Goal: Entertainment & Leisure: Browse casually

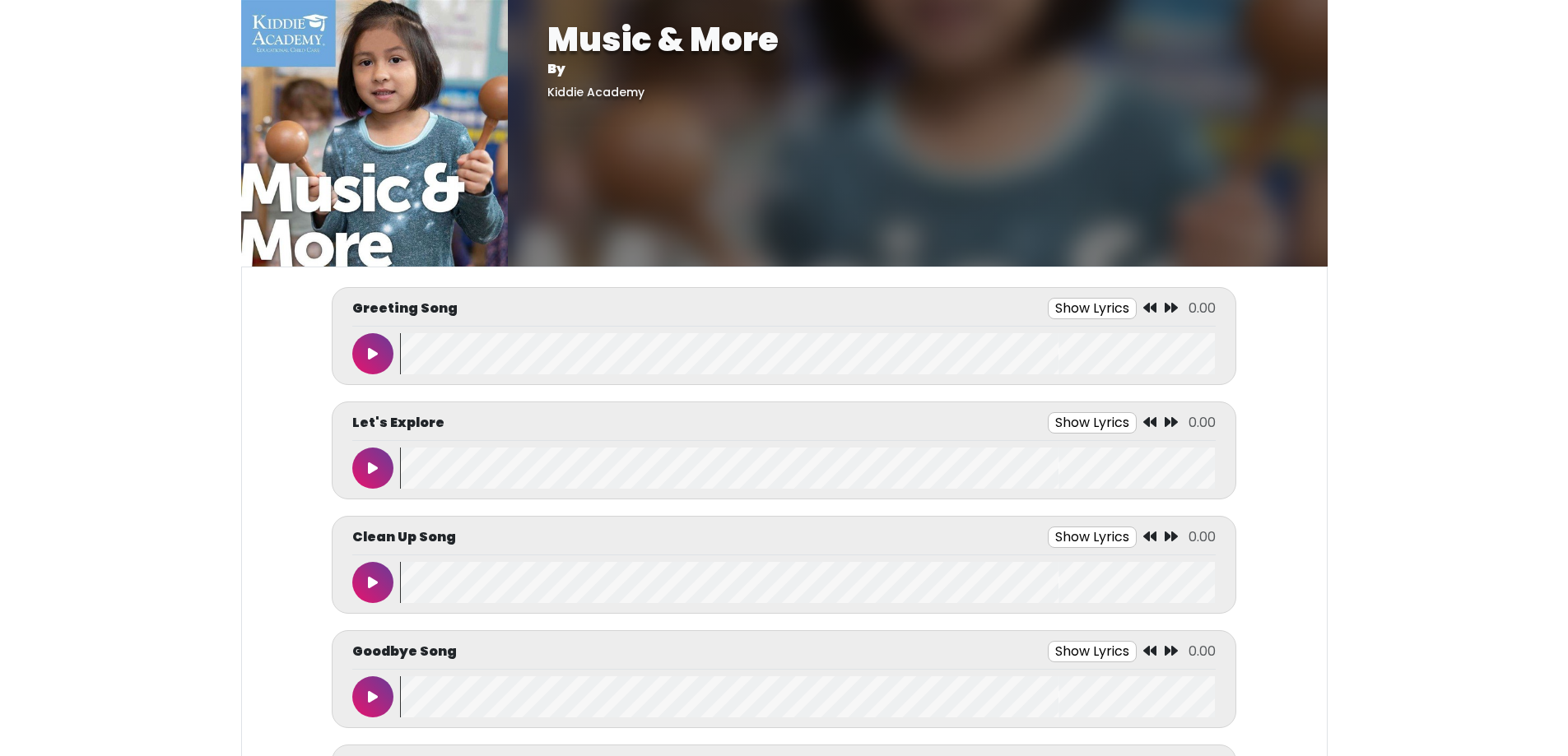
click at [374, 352] on icon at bounding box center [373, 354] width 10 height 14
click at [372, 344] on button at bounding box center [373, 354] width 41 height 41
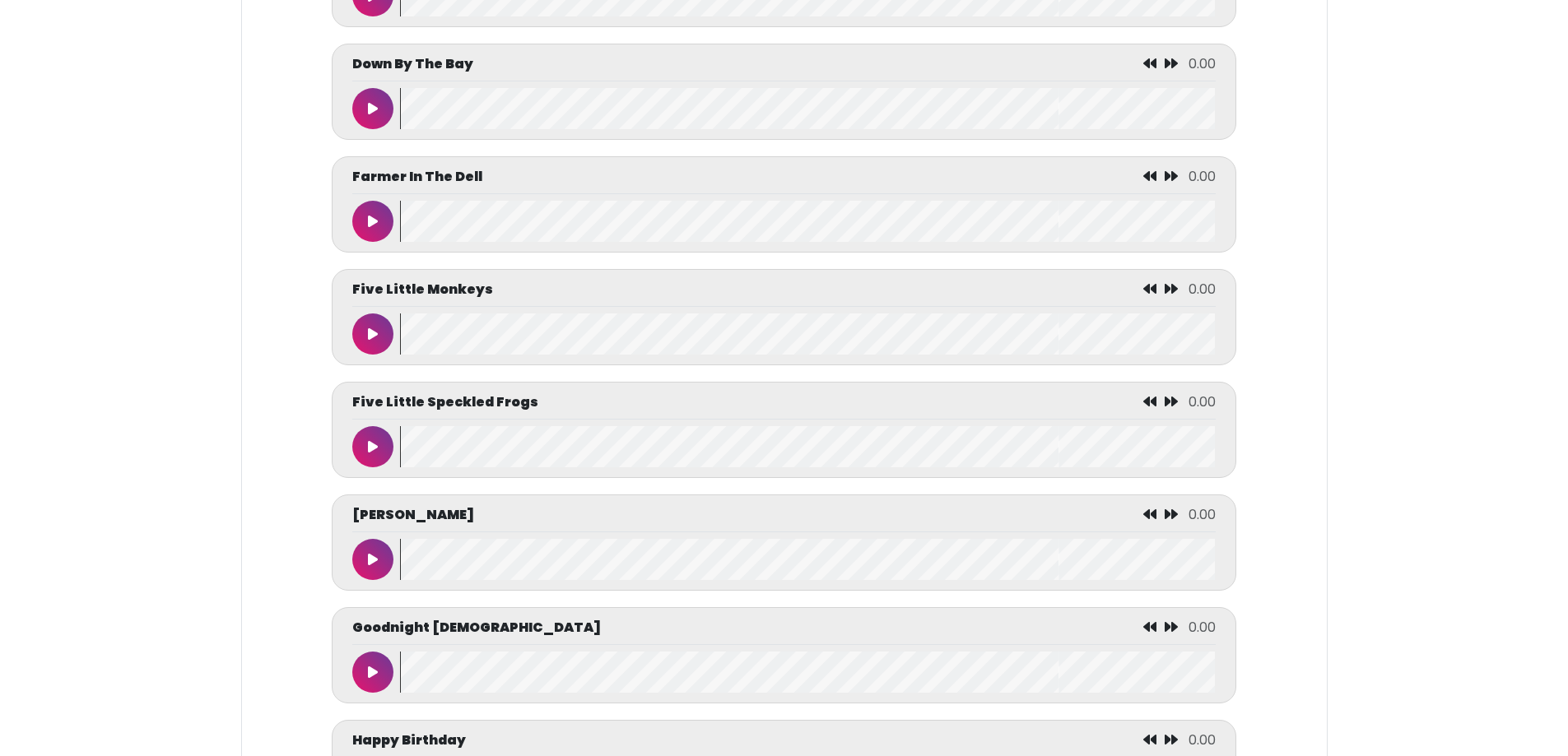
scroll to position [2798, 0]
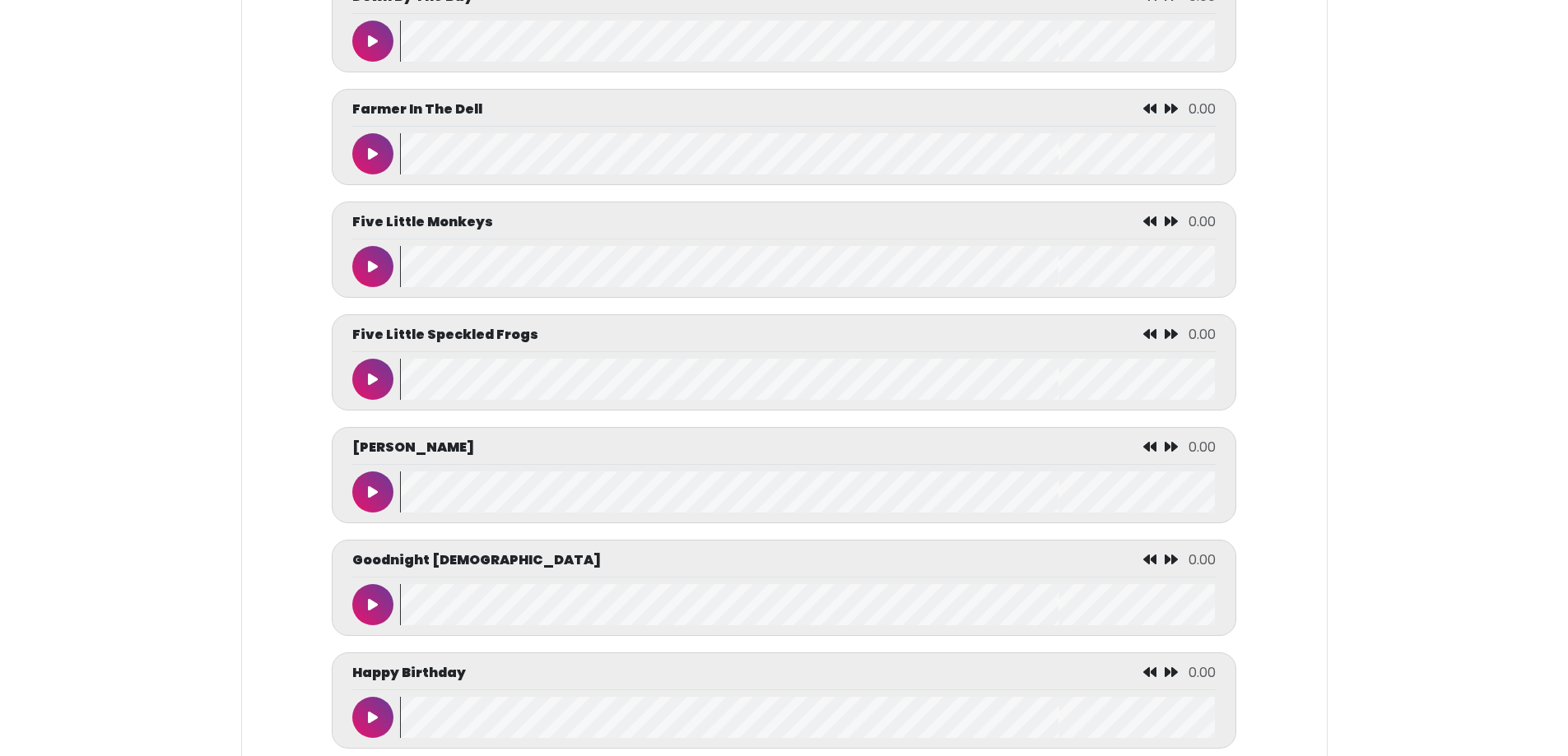
click at [371, 274] on button at bounding box center [373, 266] width 41 height 41
click at [363, 287] on button at bounding box center [373, 266] width 41 height 41
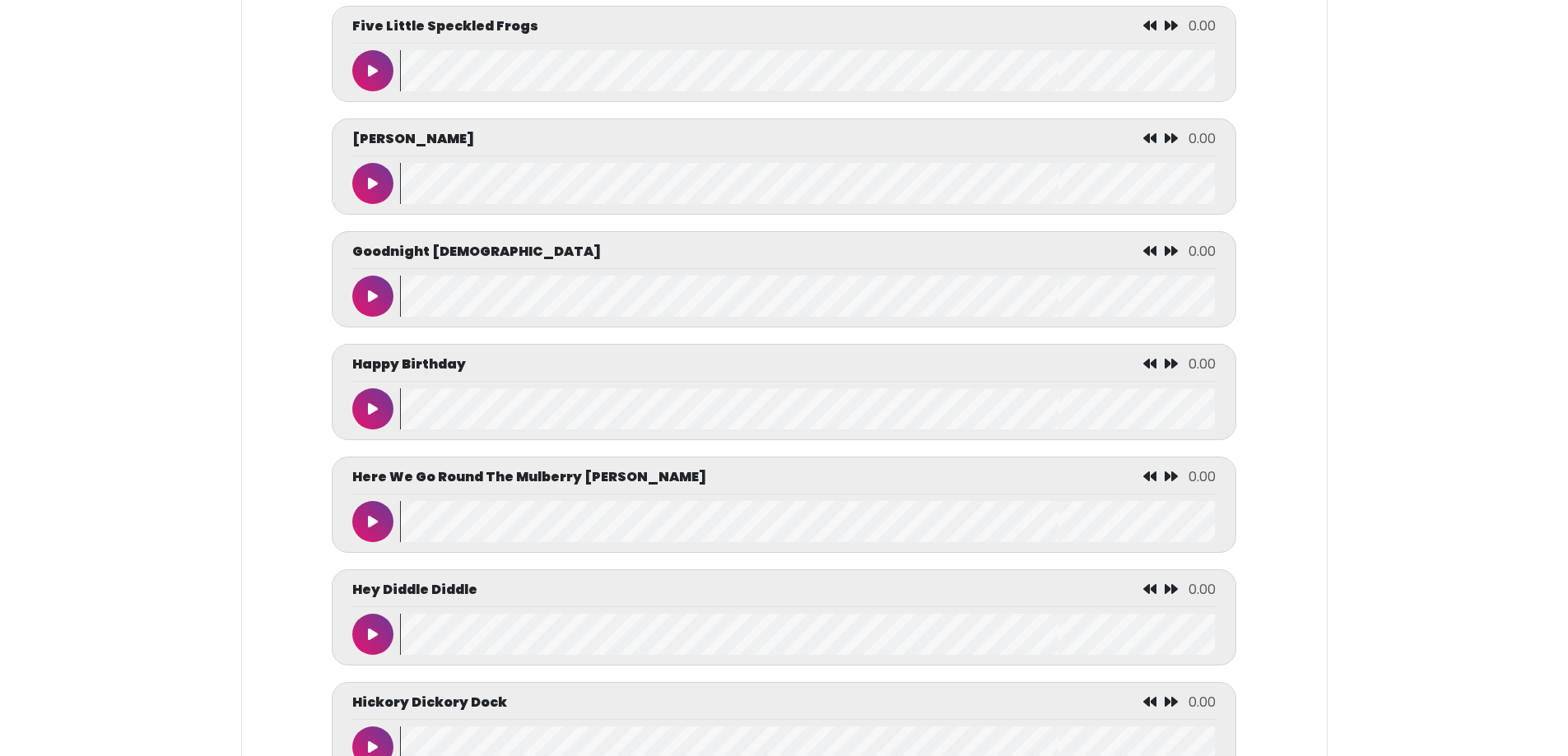
scroll to position [3210, 0]
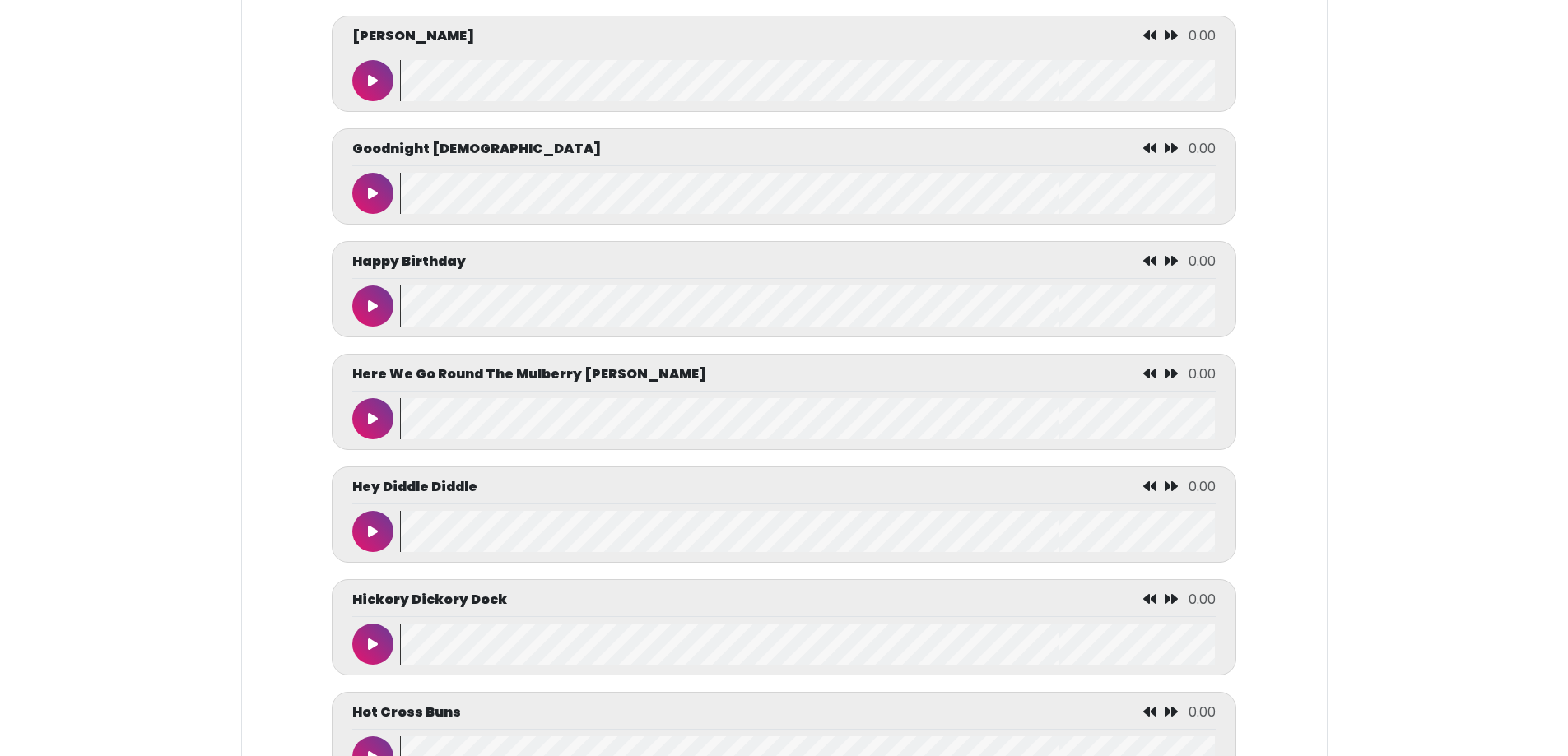
click at [363, 326] on button at bounding box center [373, 305] width 41 height 41
click at [365, 439] on button at bounding box center [373, 418] width 41 height 41
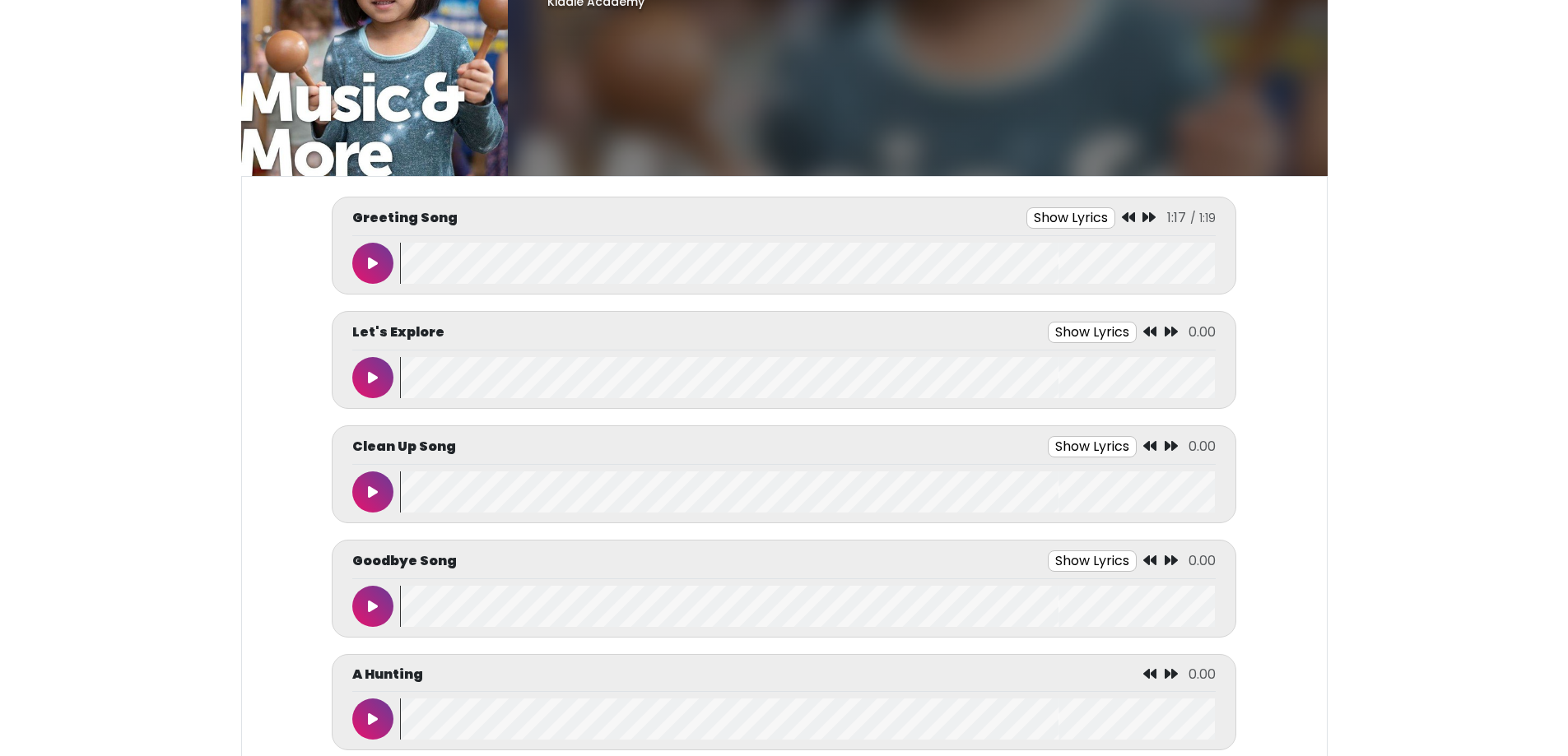
scroll to position [0, 0]
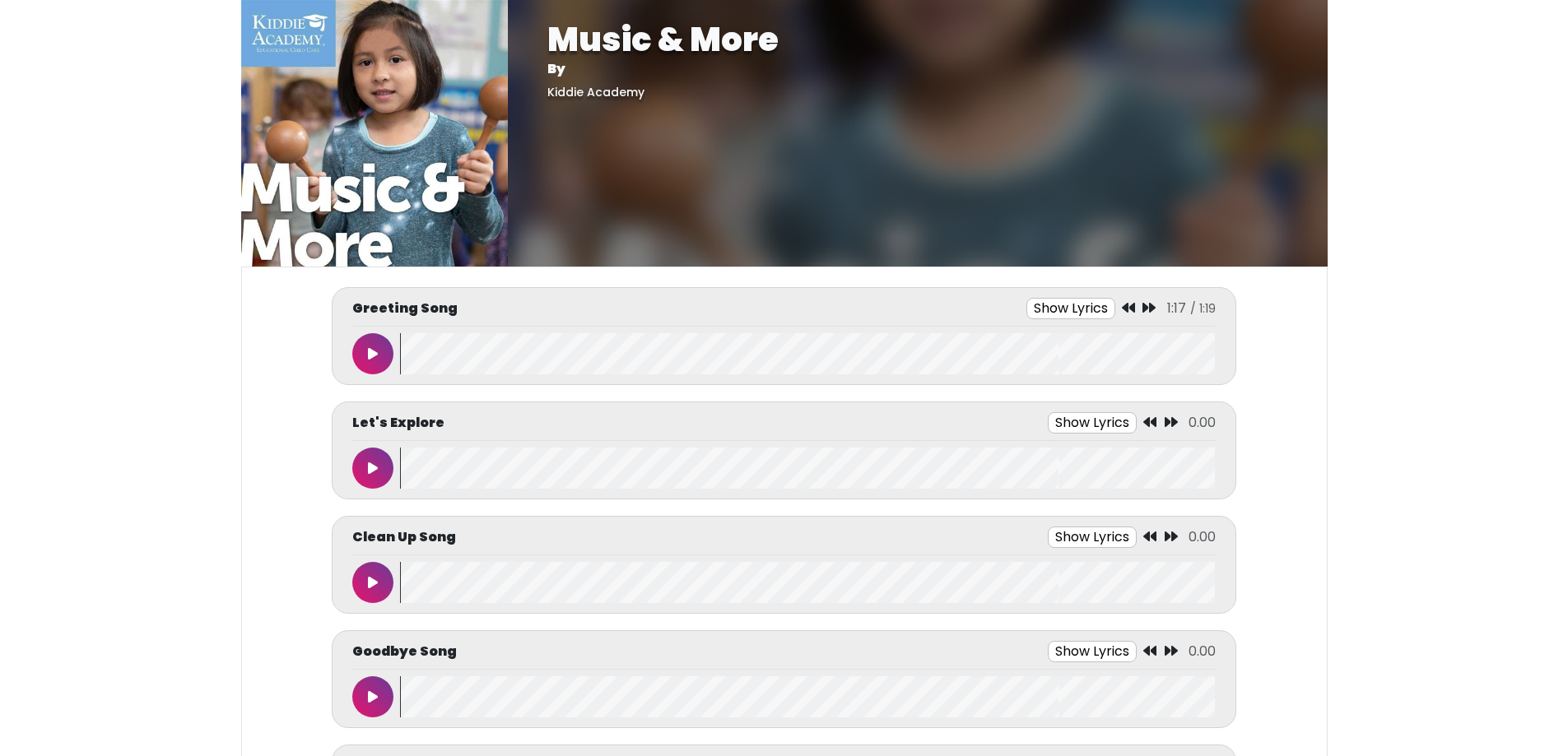
click at [361, 470] on button at bounding box center [373, 468] width 41 height 41
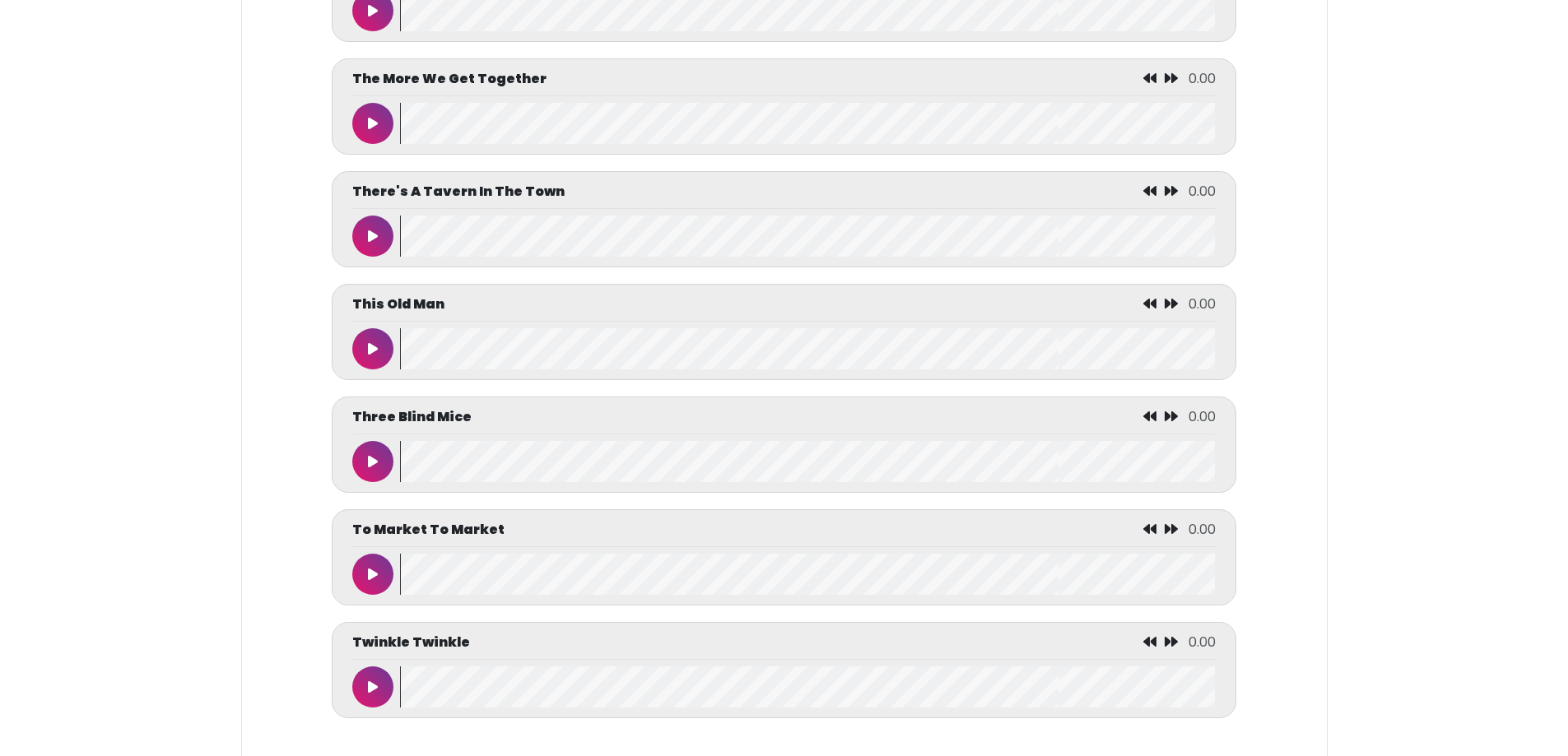
scroll to position [7488, 0]
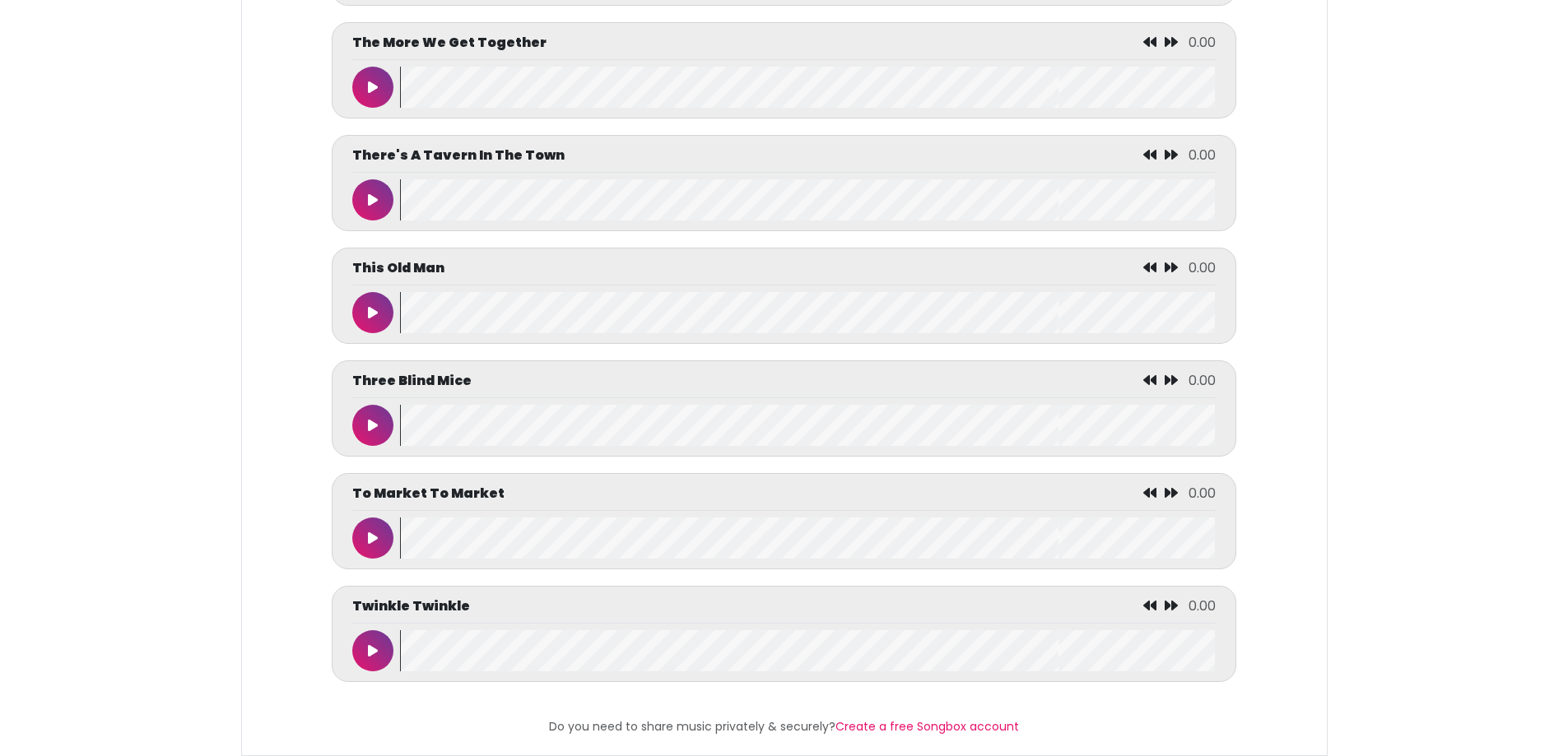
click at [368, 672] on button at bounding box center [373, 650] width 41 height 41
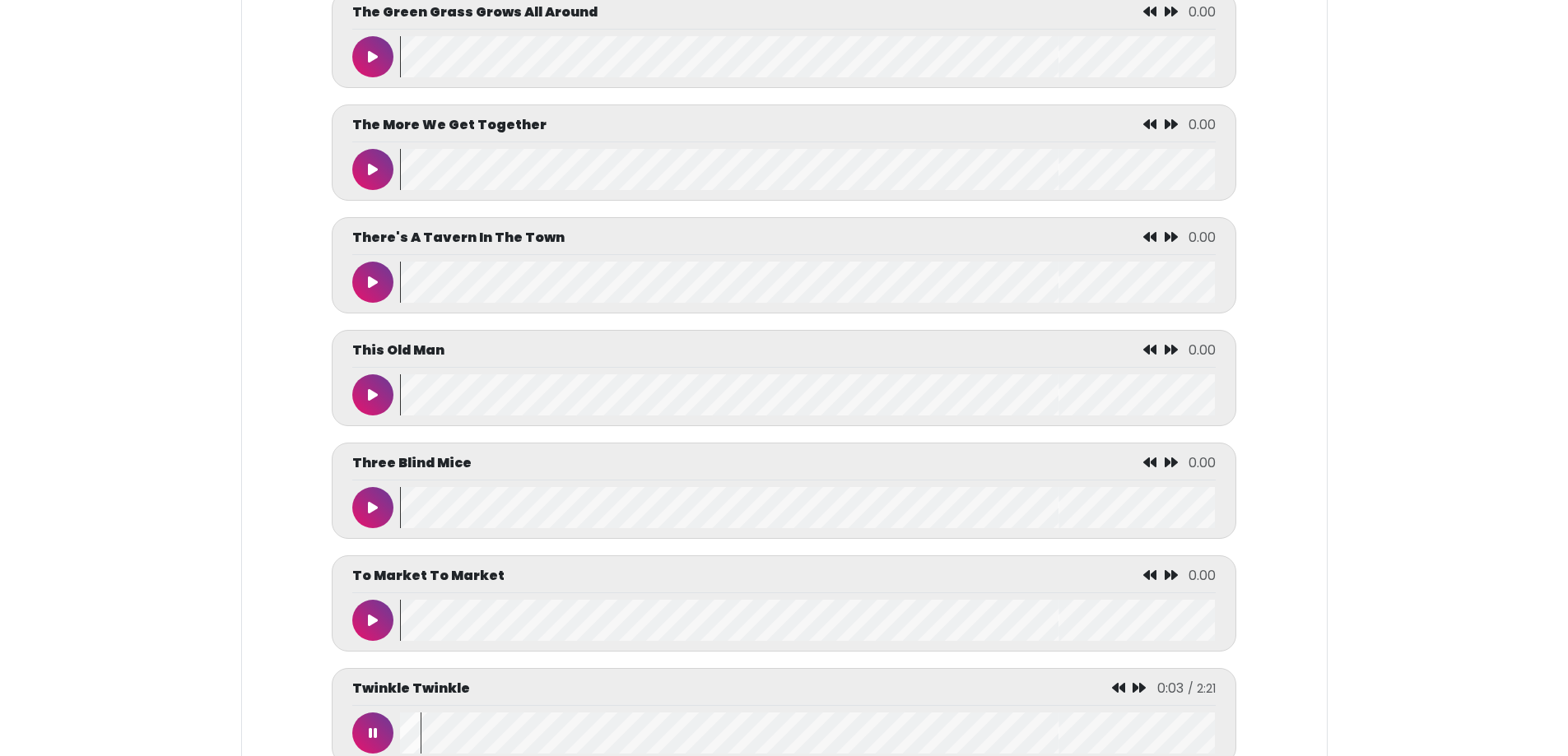
scroll to position [7554, 0]
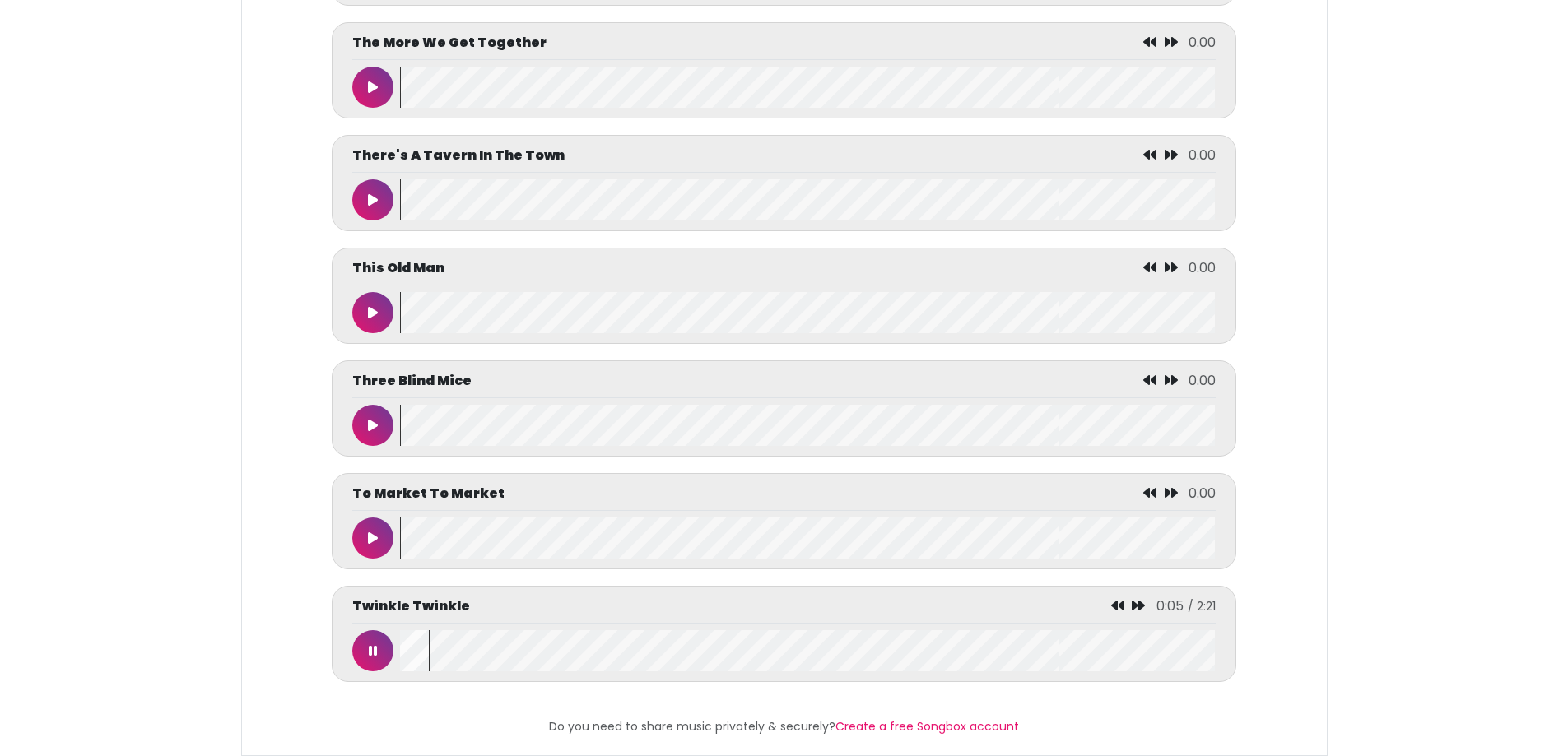
click at [358, 638] on button at bounding box center [373, 650] width 41 height 41
click at [383, 631] on button at bounding box center [373, 650] width 41 height 41
drag, startPoint x: 362, startPoint y: 650, endPoint x: 351, endPoint y: 665, distance: 18.6
click at [361, 651] on button at bounding box center [373, 650] width 41 height 41
click at [402, 630] on wave at bounding box center [807, 650] width 815 height 41
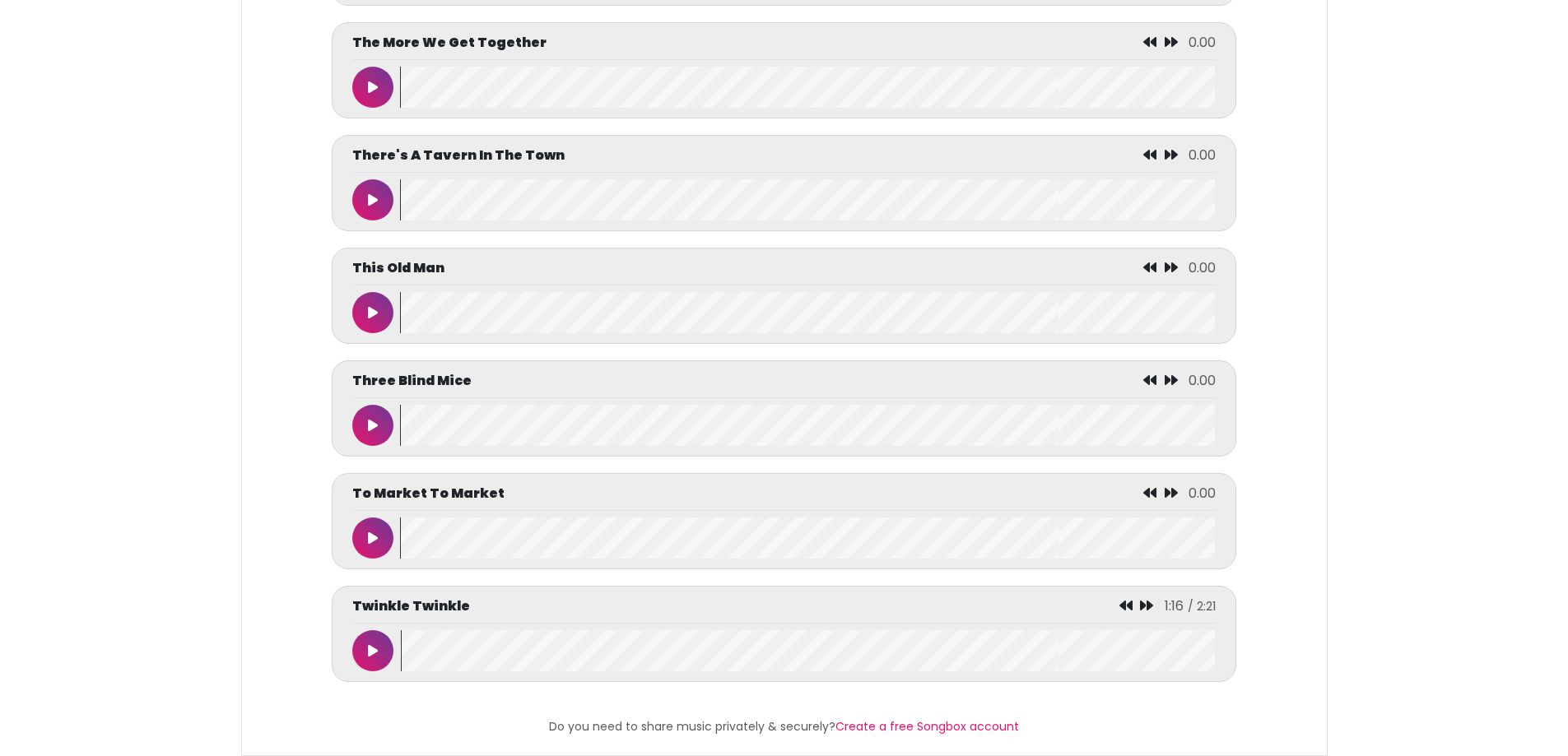
click at [370, 645] on icon at bounding box center [373, 651] width 10 height 14
click at [367, 635] on button at bounding box center [373, 650] width 41 height 41
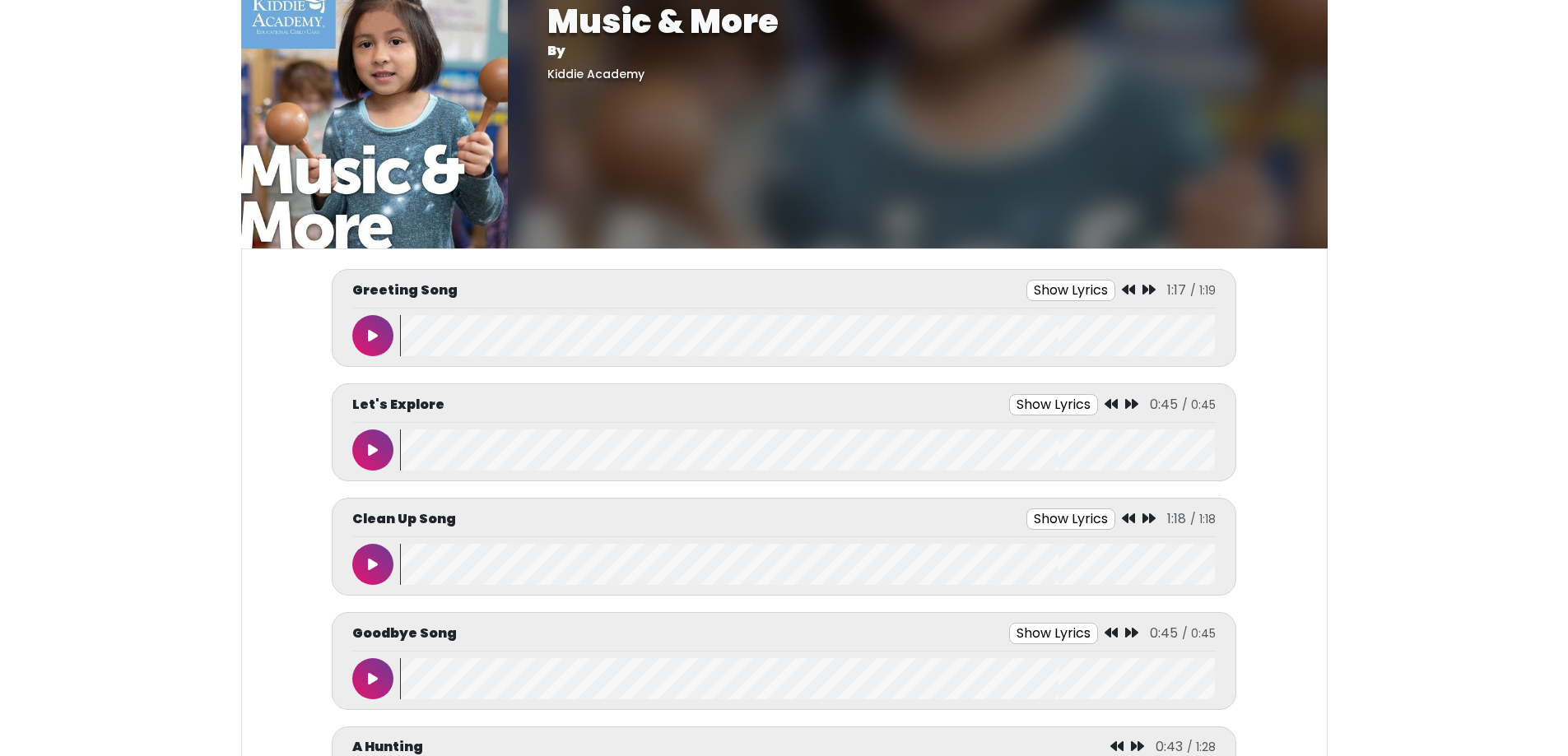
scroll to position [0, 0]
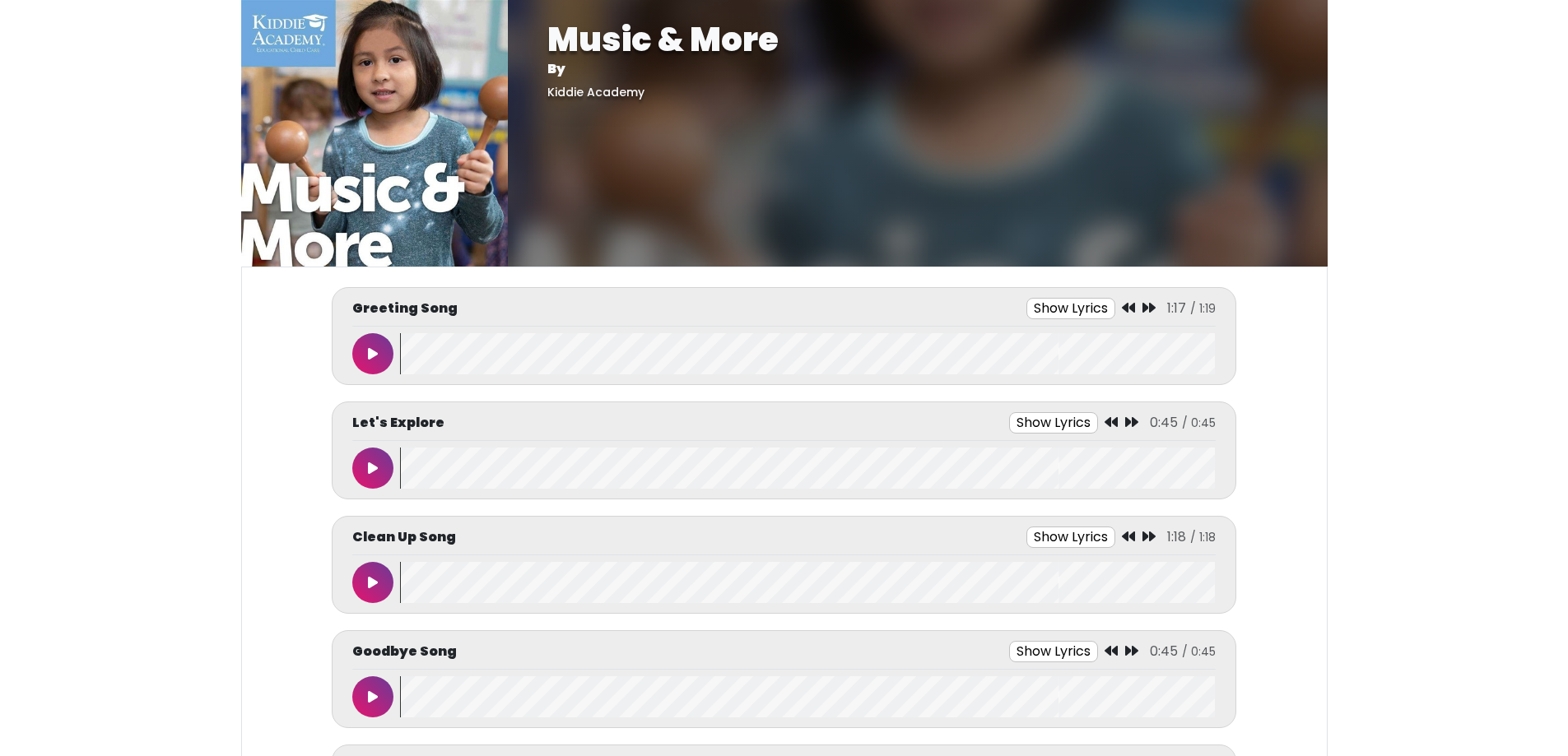
click at [371, 576] on button at bounding box center [373, 582] width 41 height 41
click at [375, 573] on button at bounding box center [373, 582] width 41 height 41
click at [362, 701] on button at bounding box center [373, 696] width 41 height 41
click at [374, 695] on icon at bounding box center [373, 697] width 8 height 14
